Goal: Task Accomplishment & Management: Use online tool/utility

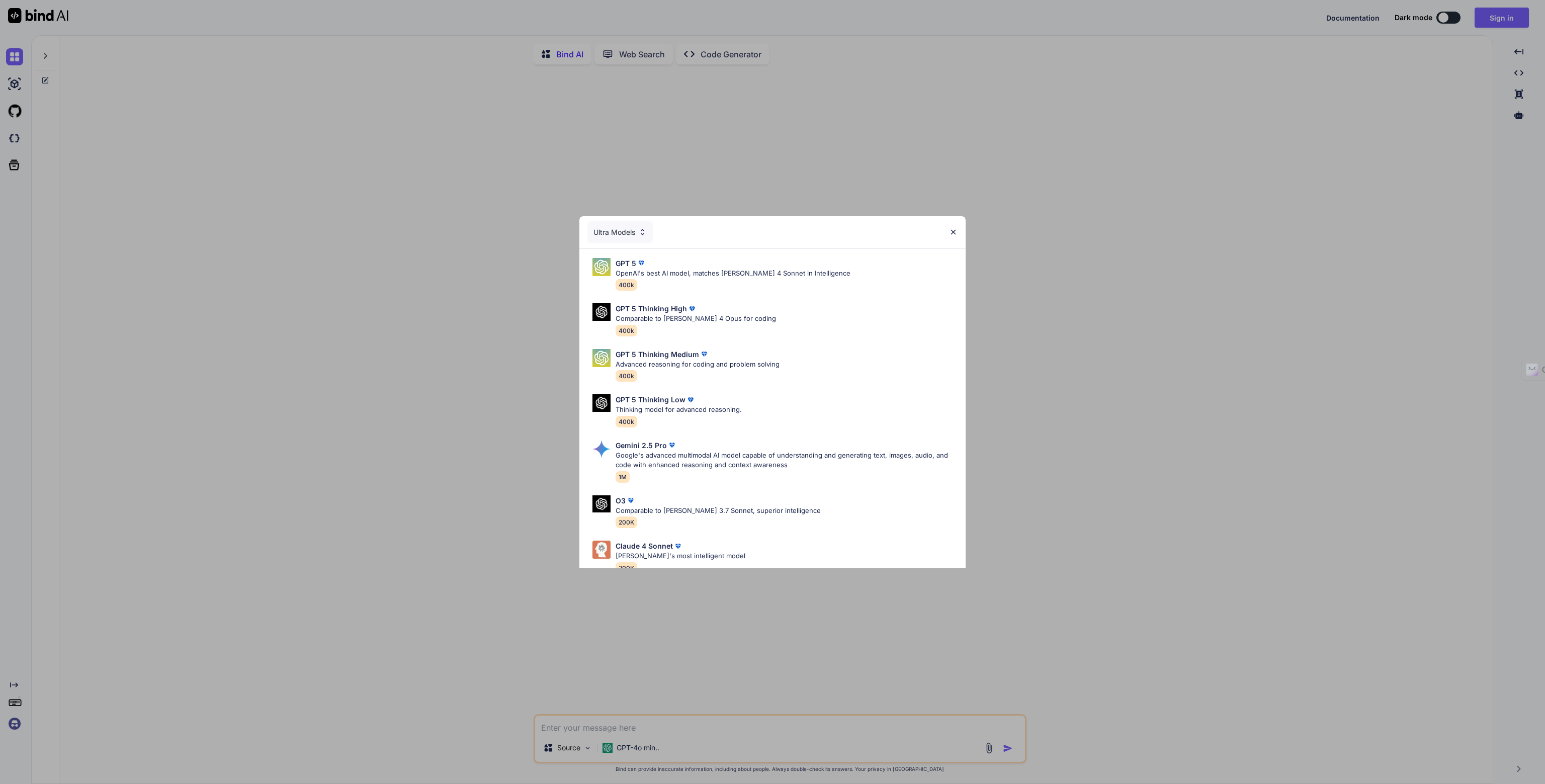
type textarea "x"
click at [656, 317] on p "Comparable to [PERSON_NAME] 4 Opus for coding" at bounding box center [696, 319] width 160 height 10
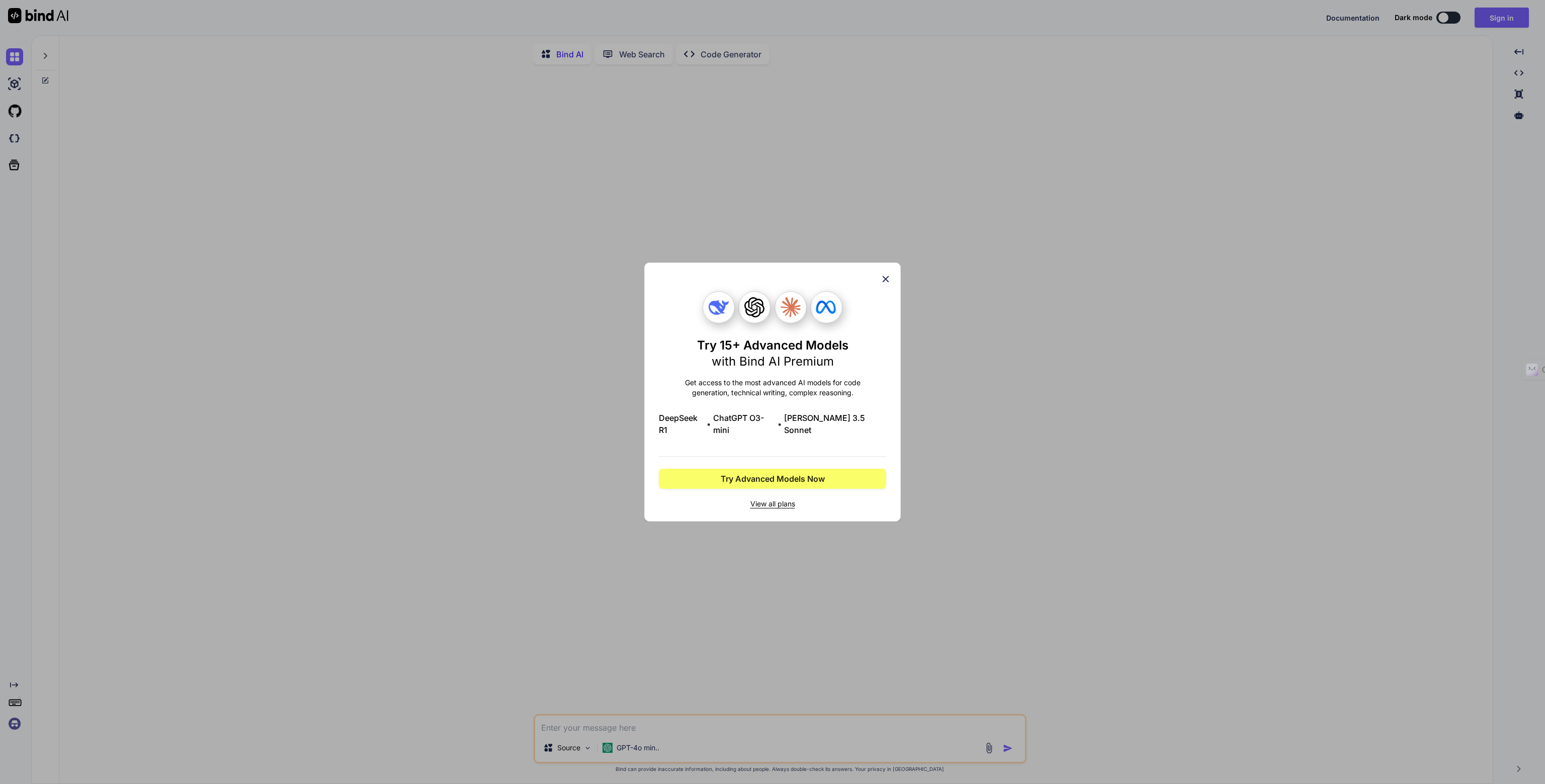
click at [884, 283] on icon at bounding box center [885, 279] width 7 height 7
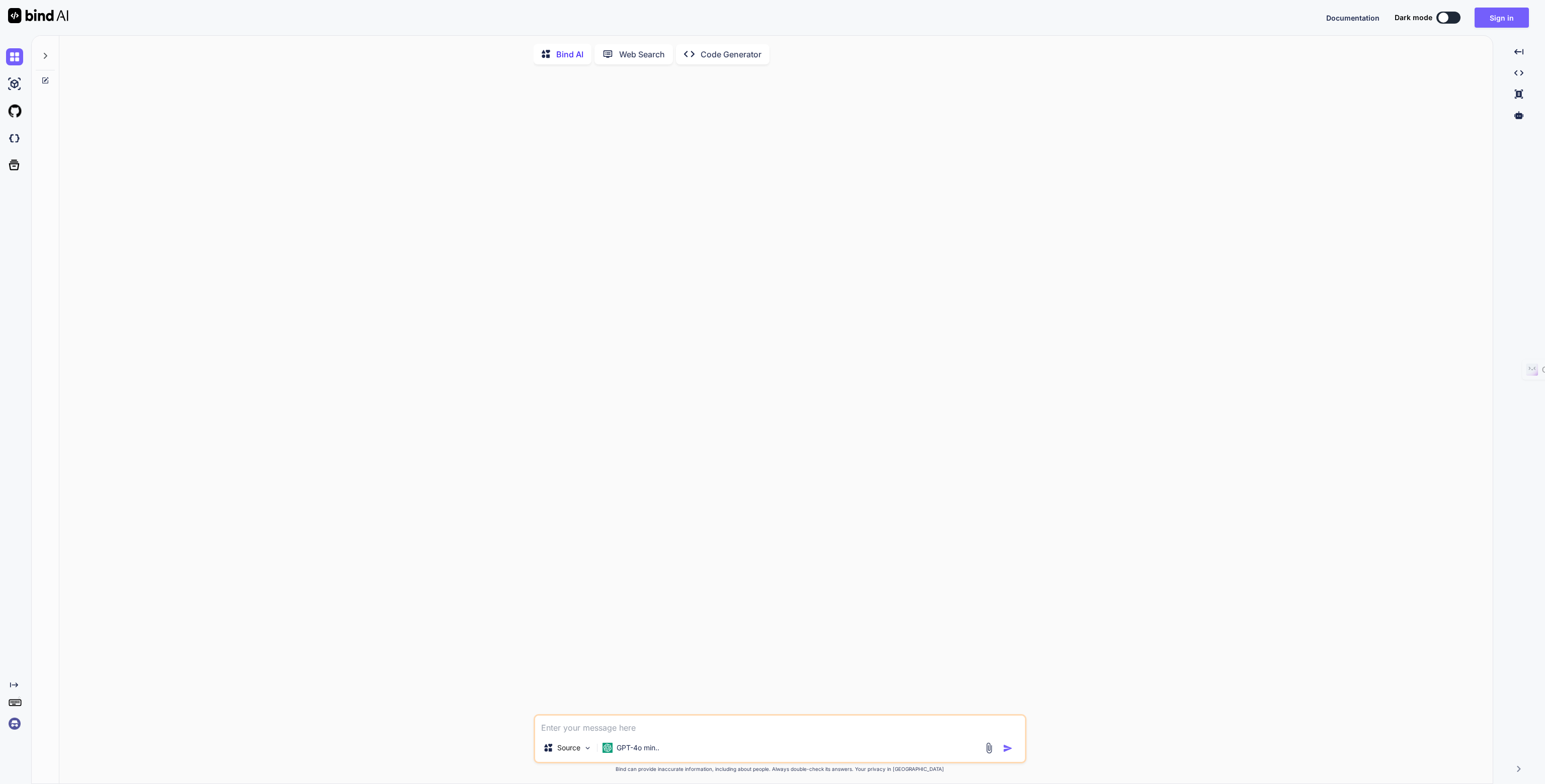
click at [679, 728] on textarea at bounding box center [780, 724] width 490 height 18
type textarea "can Bind AI develop code using BrightScript for Roku Apps"
click at [1008, 751] on img "button" at bounding box center [1008, 748] width 10 height 10
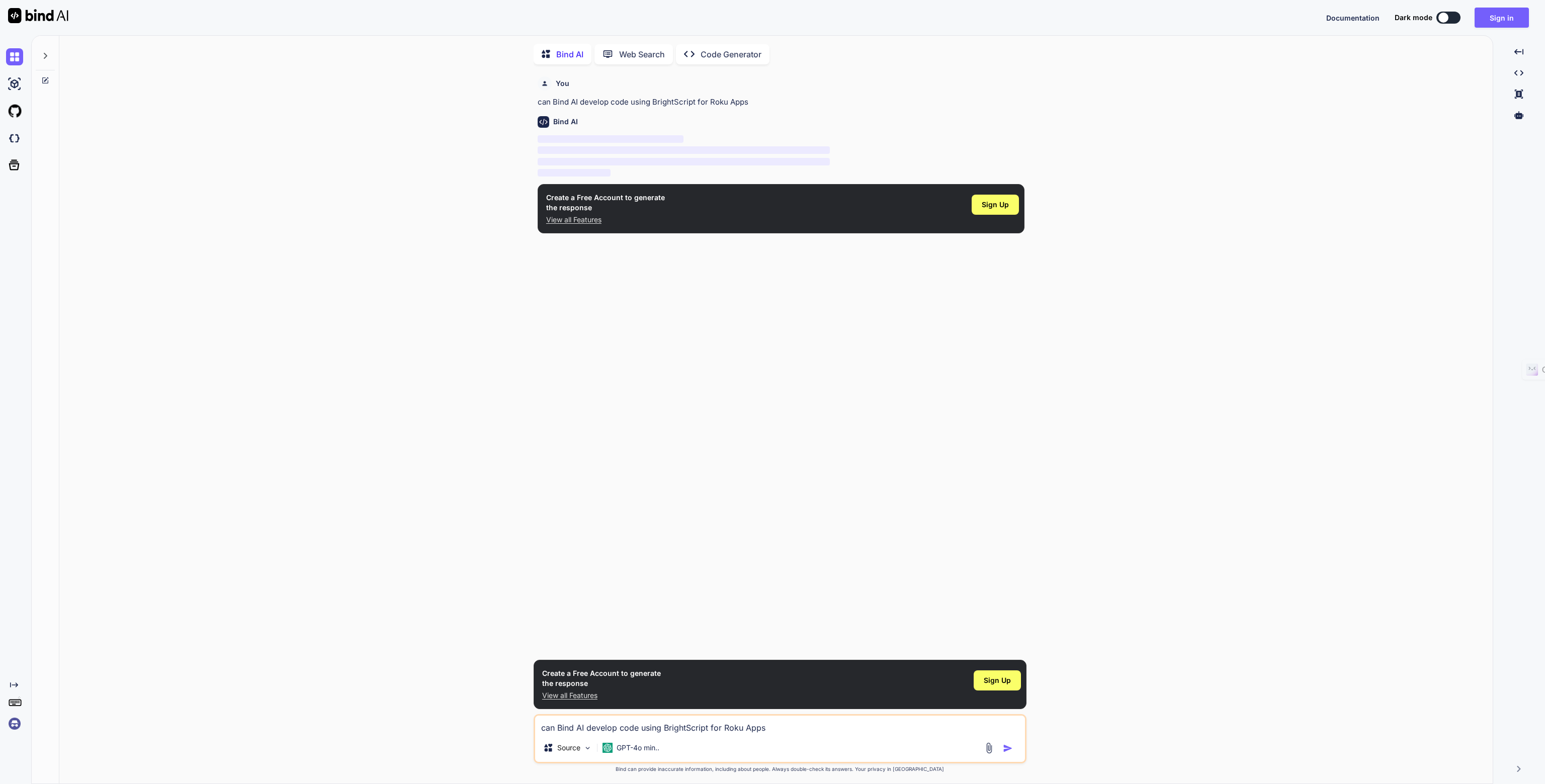
scroll to position [4, 0]
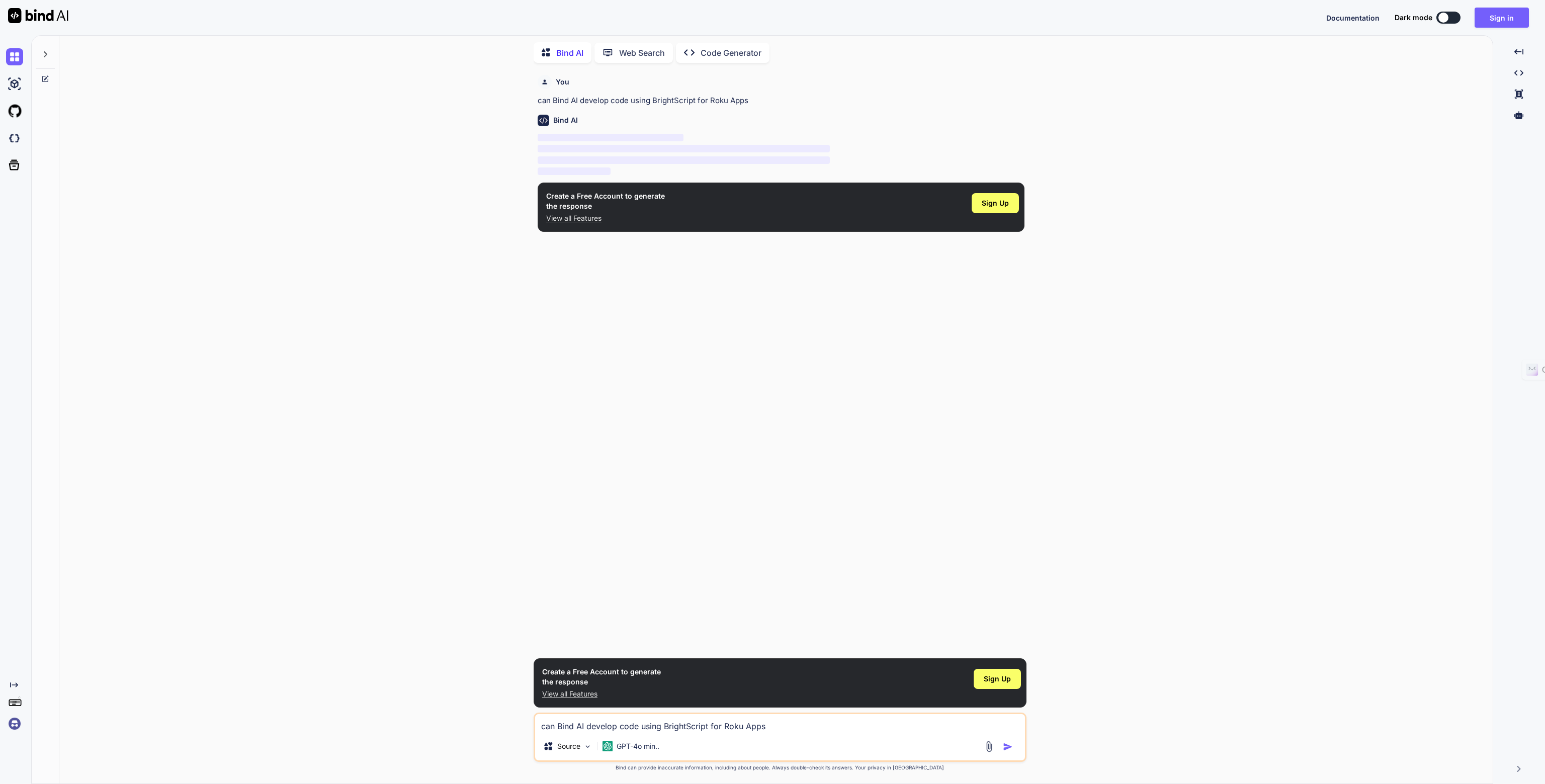
click at [590, 219] on p "View all Features" at bounding box center [606, 219] width 119 height 10
